Goal: Task Accomplishment & Management: Manage account settings

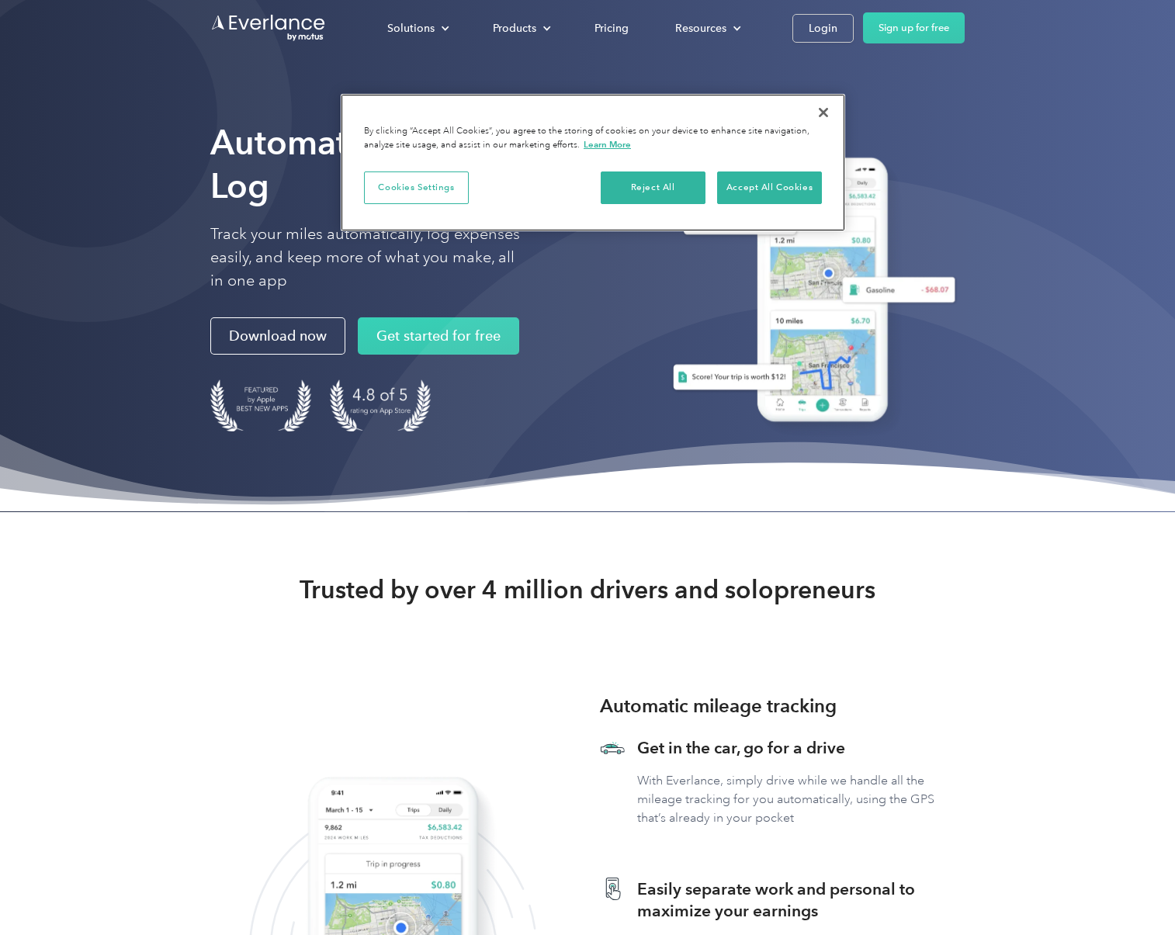
click at [823, 115] on button "Close" at bounding box center [823, 112] width 34 height 34
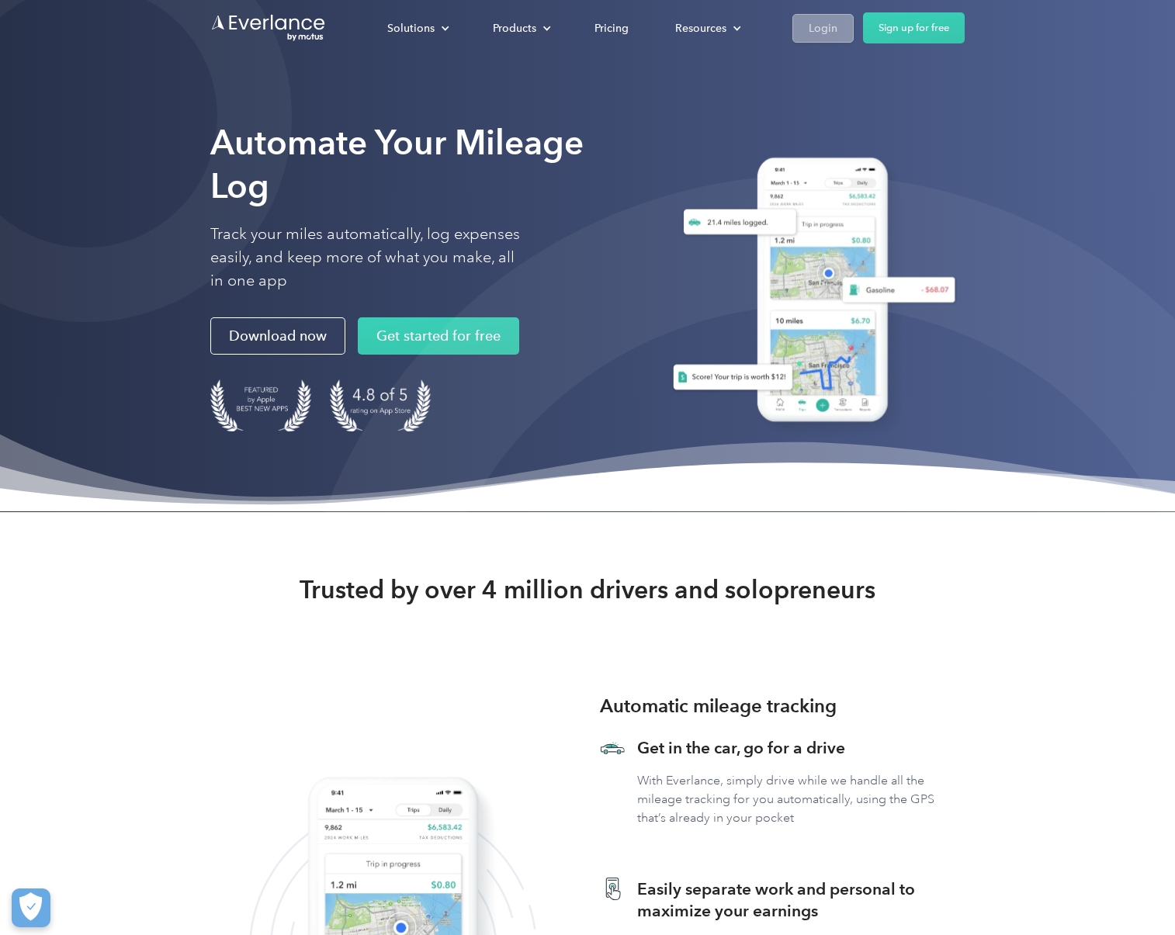
click at [817, 38] on link "Login" at bounding box center [822, 28] width 61 height 29
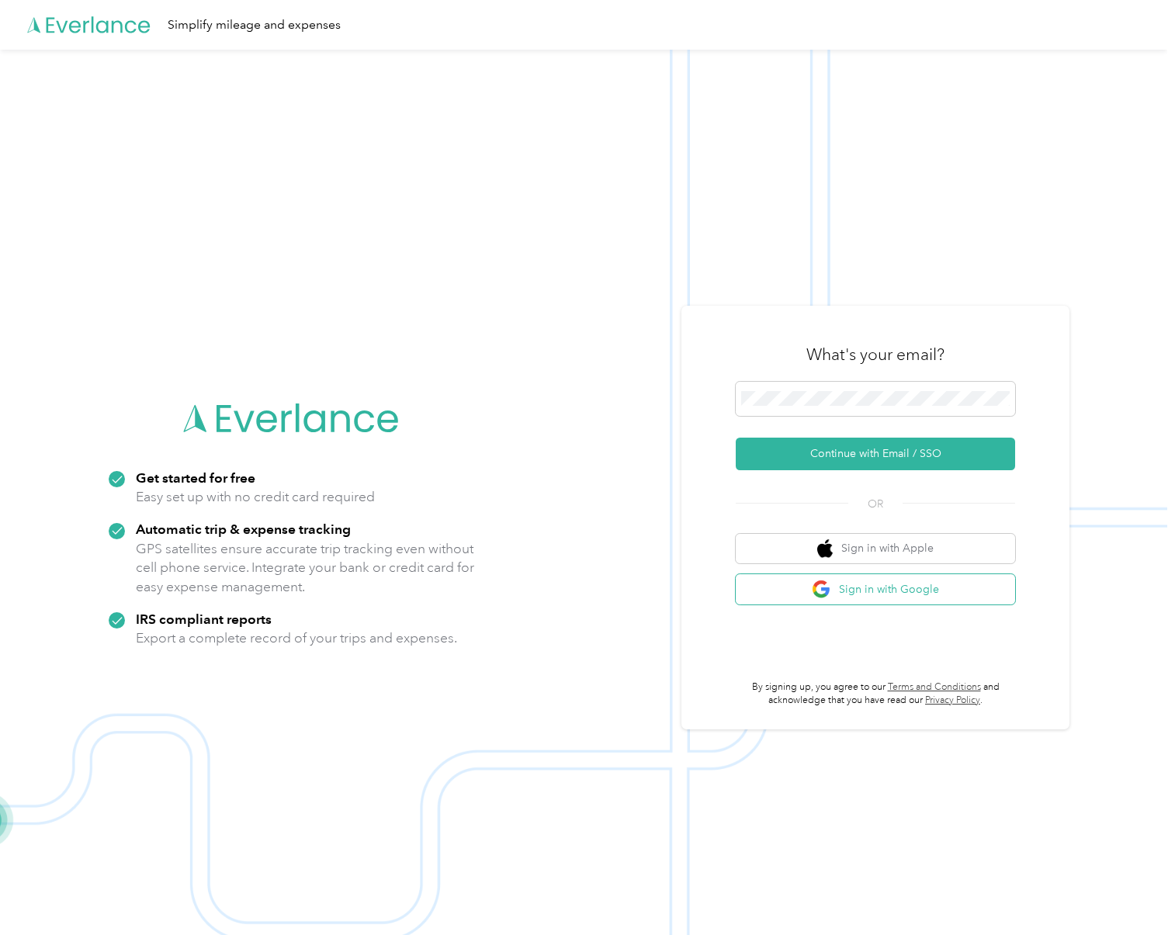
click at [859, 599] on button "Sign in with Google" at bounding box center [875, 589] width 279 height 30
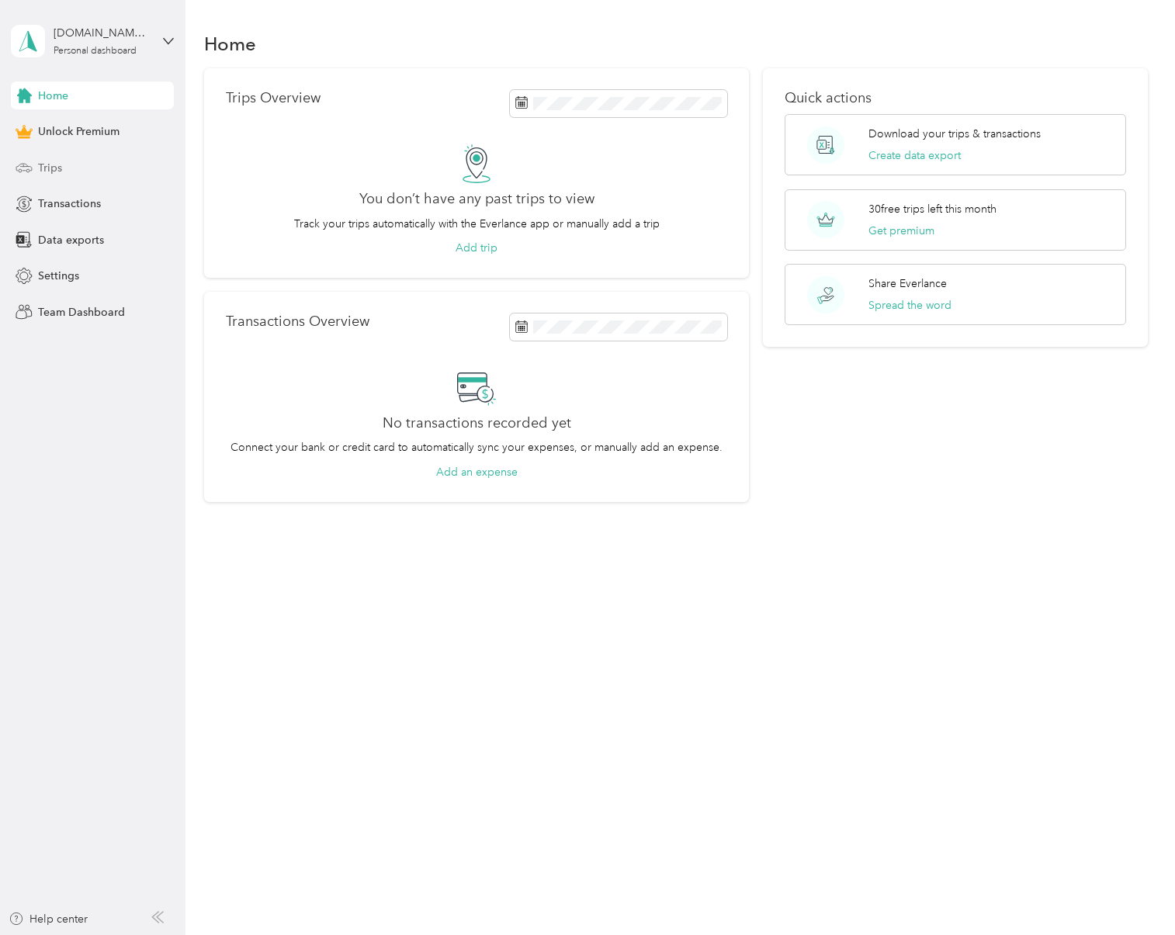
click at [85, 169] on div "Trips" at bounding box center [92, 168] width 163 height 28
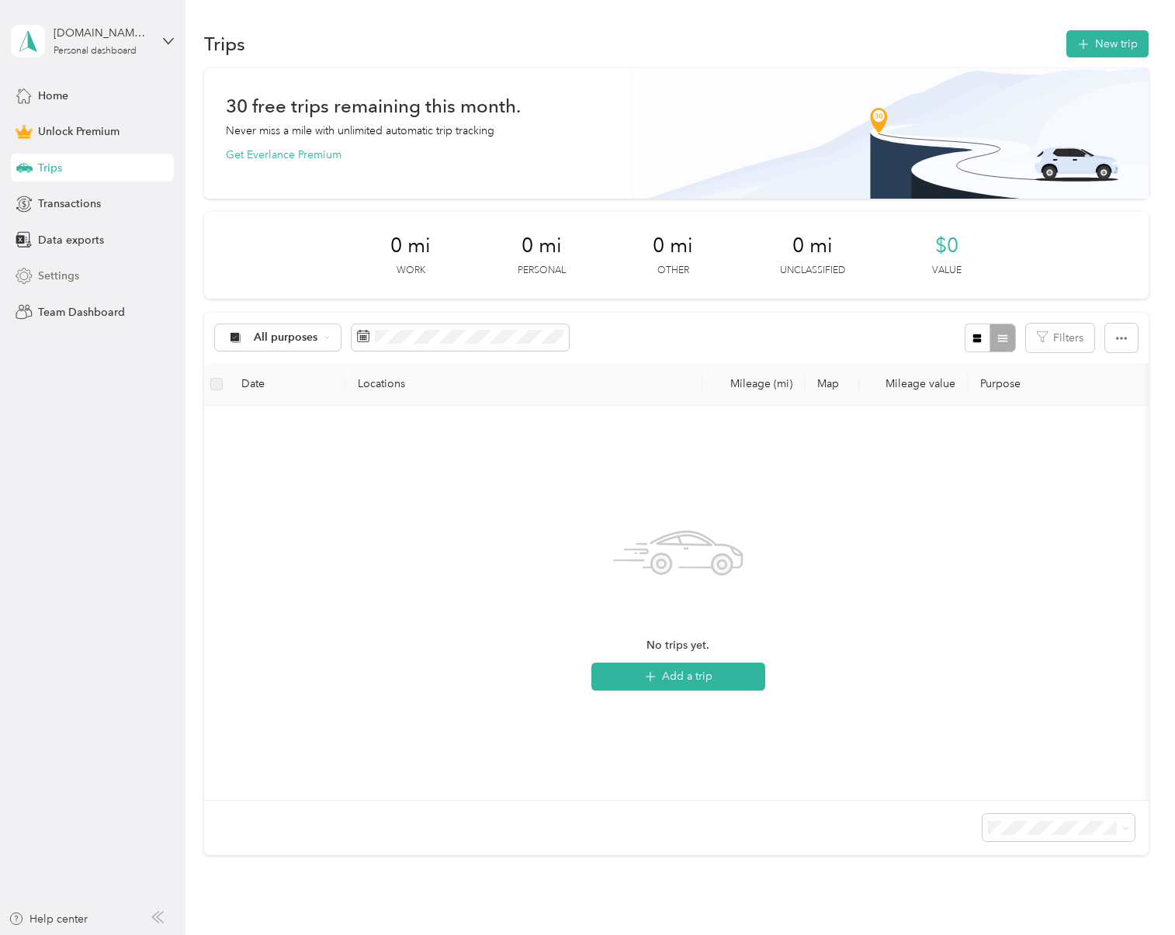
click at [93, 279] on div "Settings" at bounding box center [92, 276] width 163 height 28
